Goal: Information Seeking & Learning: Find specific fact

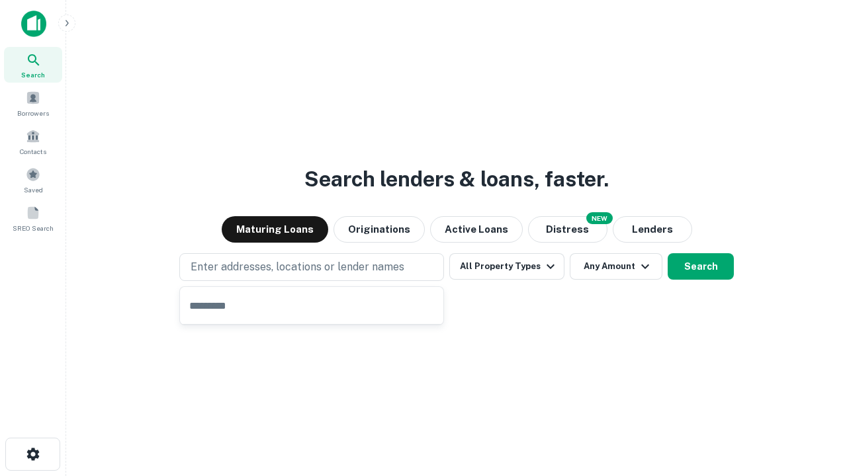
type input "**********"
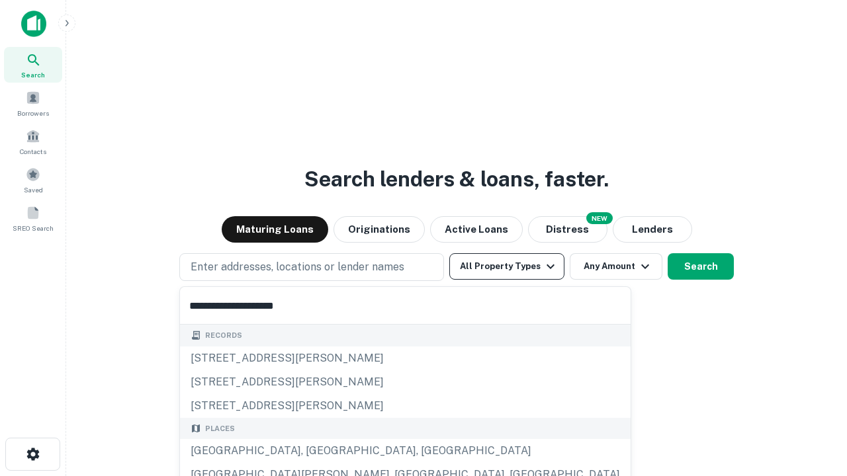
click at [507, 267] on button "All Property Types" at bounding box center [506, 266] width 115 height 26
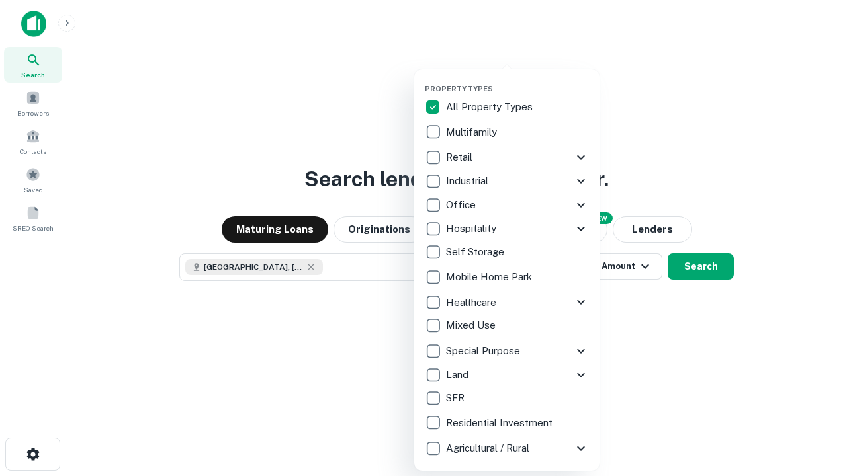
click at [517, 80] on button "button" at bounding box center [517, 80] width 185 height 1
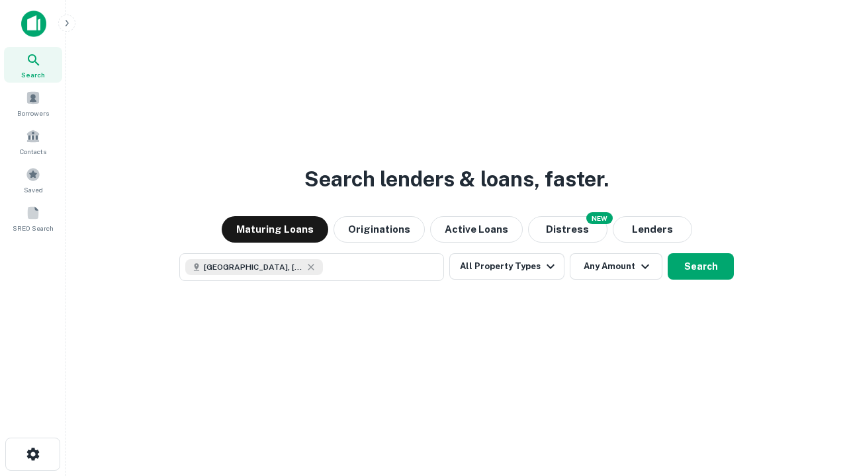
scroll to position [21, 0]
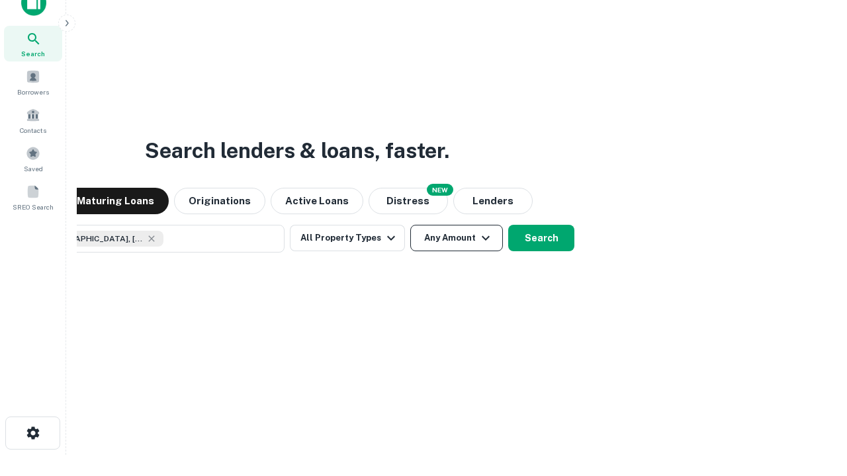
click at [410, 225] on button "Any Amount" at bounding box center [456, 238] width 93 height 26
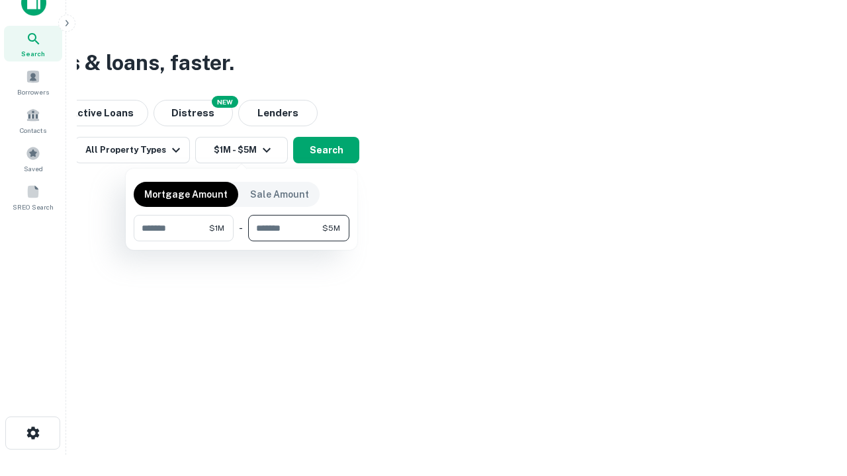
type input "*******"
click at [241, 241] on button "button" at bounding box center [242, 241] width 216 height 1
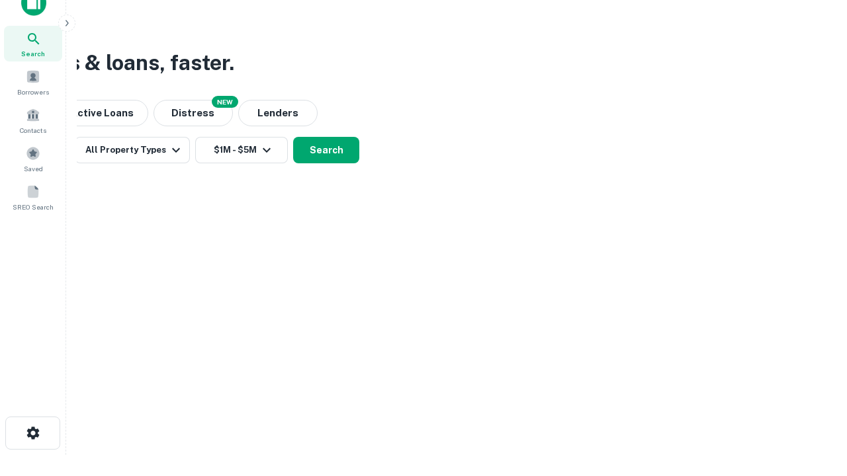
scroll to position [21, 0]
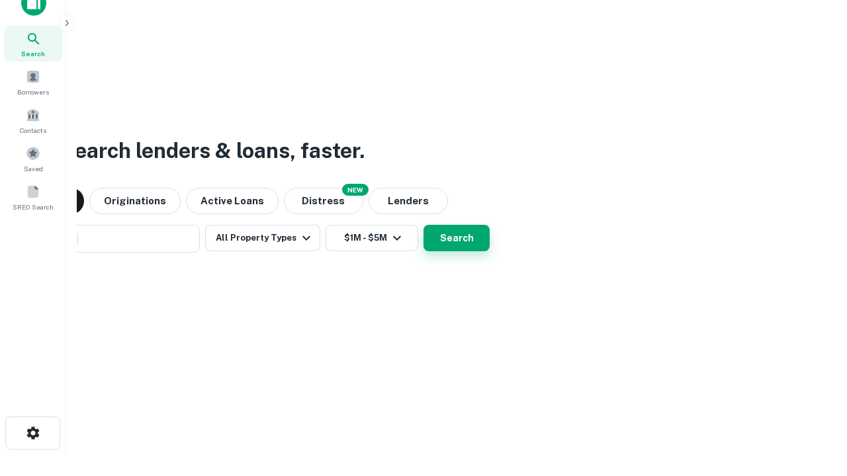
click at [423, 225] on button "Search" at bounding box center [456, 238] width 66 height 26
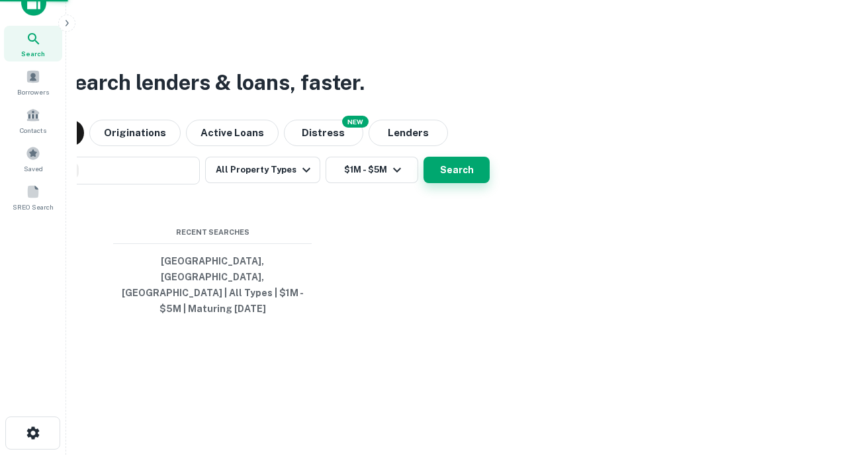
scroll to position [43, 374]
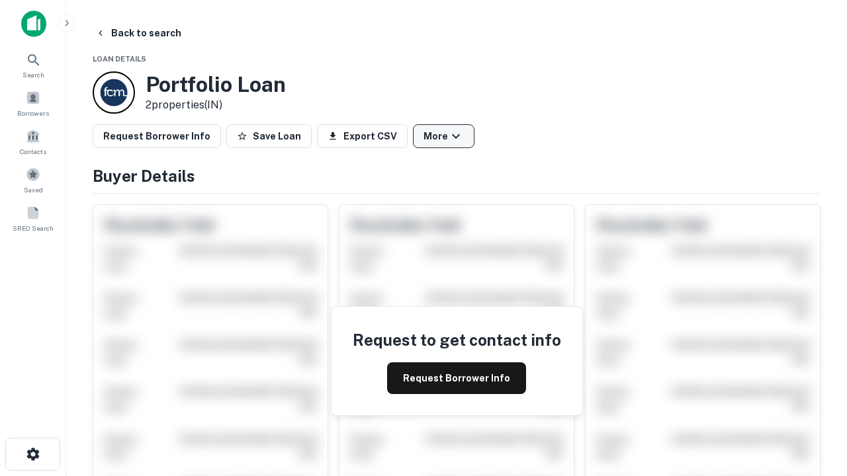
click at [443, 136] on button "More" at bounding box center [444, 136] width 62 height 24
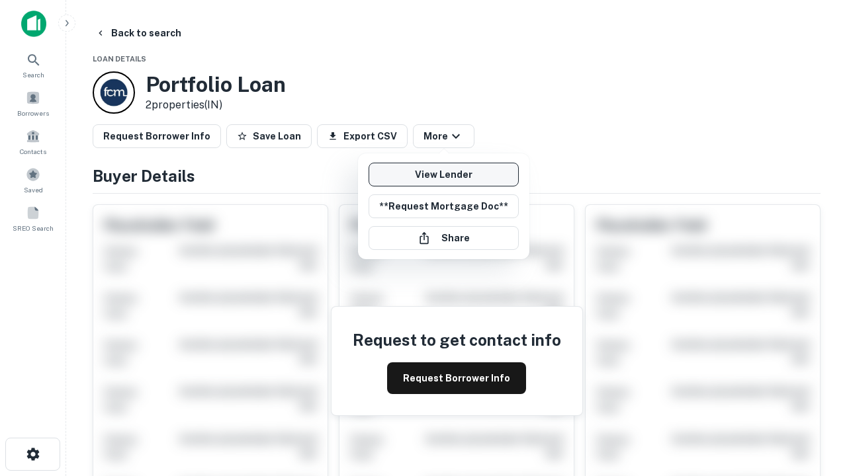
click at [443, 175] on link "View Lender" at bounding box center [443, 175] width 150 height 24
